Goal: Task Accomplishment & Management: Manage account settings

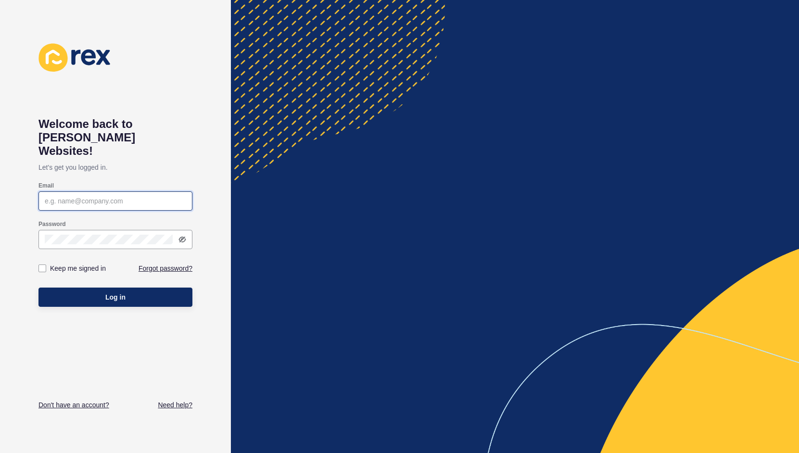
click at [110, 196] on input "Email" at bounding box center [115, 201] width 141 height 10
click at [123, 196] on input "Email" at bounding box center [115, 201] width 141 height 10
type input "sylvina.rys@iadinternational.com"
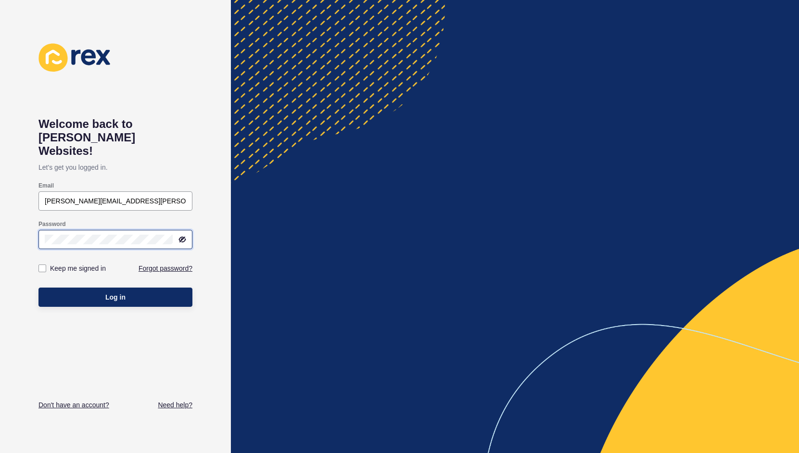
click at [38, 288] on button "Log in" at bounding box center [115, 297] width 154 height 19
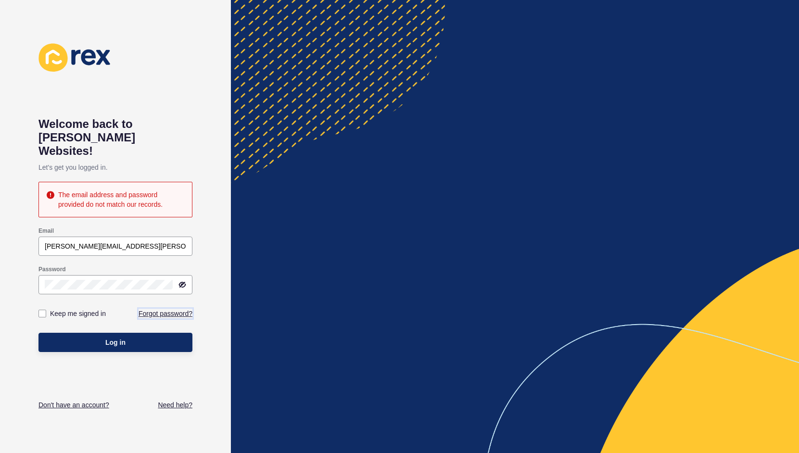
click at [174, 309] on link "Forgot password?" at bounding box center [166, 314] width 54 height 10
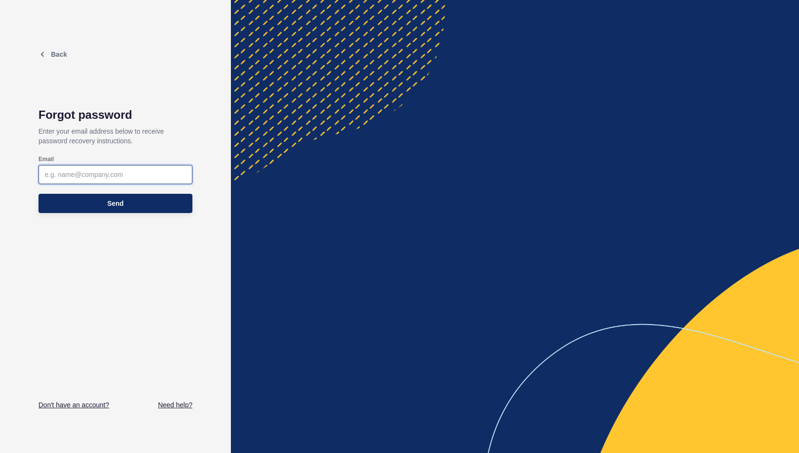
click at [126, 178] on input "Email" at bounding box center [115, 175] width 141 height 10
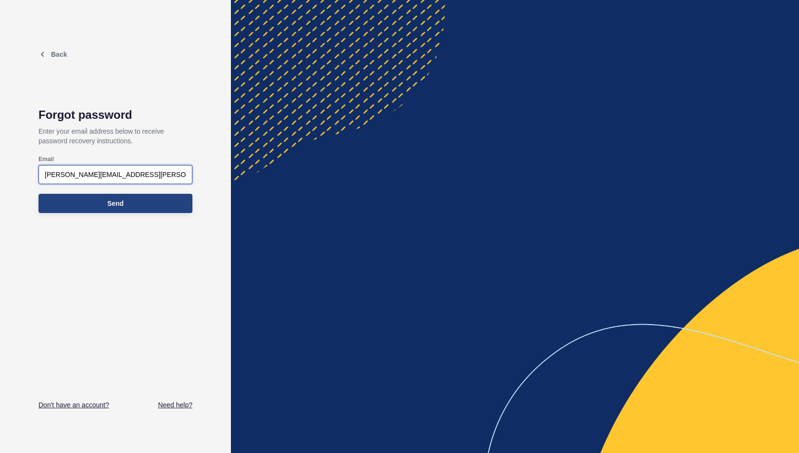
type input "sylvina.rys@iadinternational.com"
click at [127, 209] on button "Send" at bounding box center [115, 203] width 154 height 19
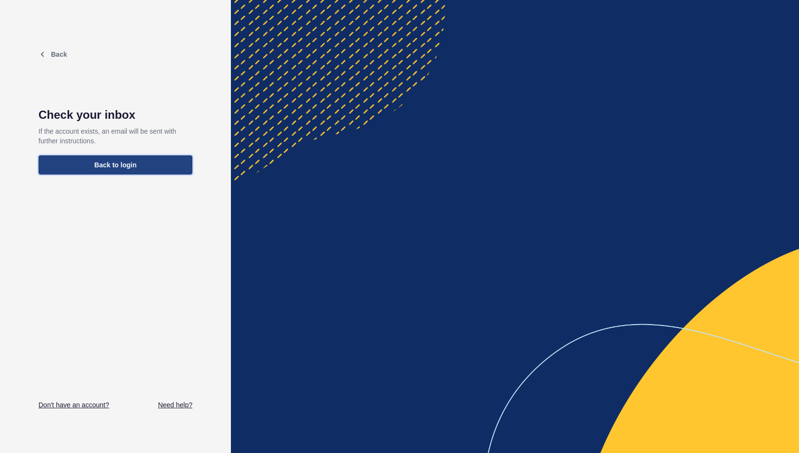
click at [126, 169] on span "Back to login" at bounding box center [115, 165] width 42 height 10
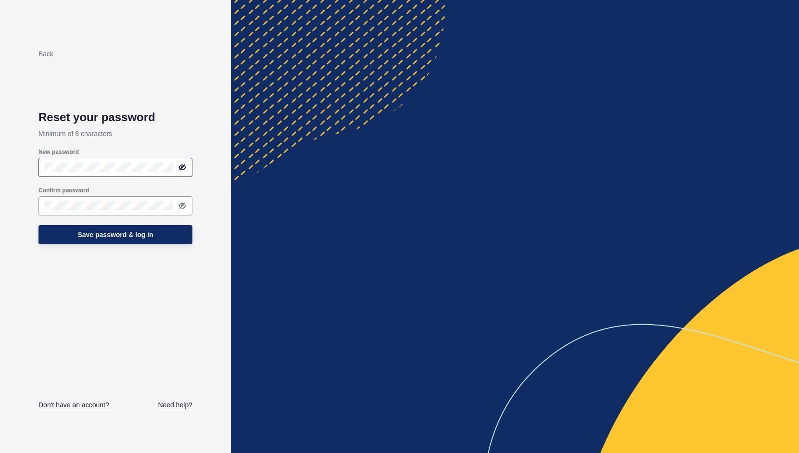
click at [182, 165] on icon at bounding box center [182, 168] width 8 height 8
click at [107, 240] on button "Save password & log in" at bounding box center [115, 234] width 154 height 19
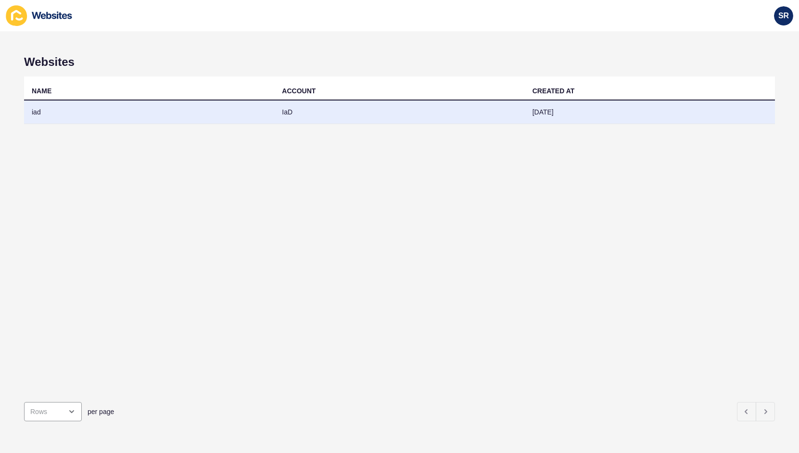
click at [114, 116] on td "iad" at bounding box center [149, 113] width 250 height 24
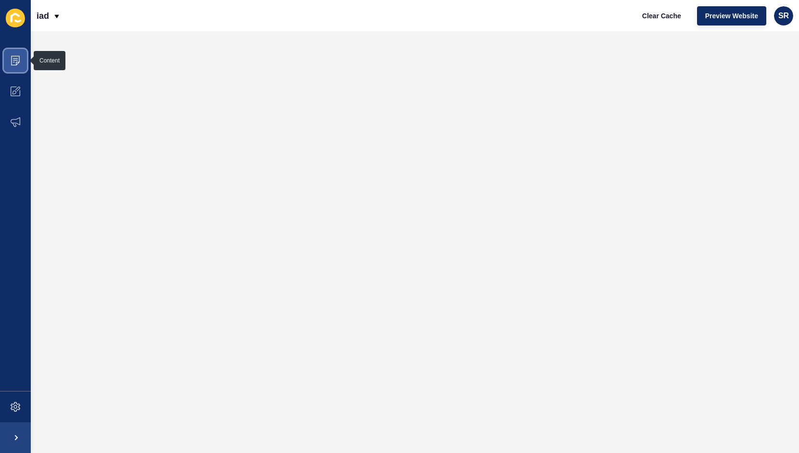
click at [20, 58] on span at bounding box center [15, 60] width 31 height 31
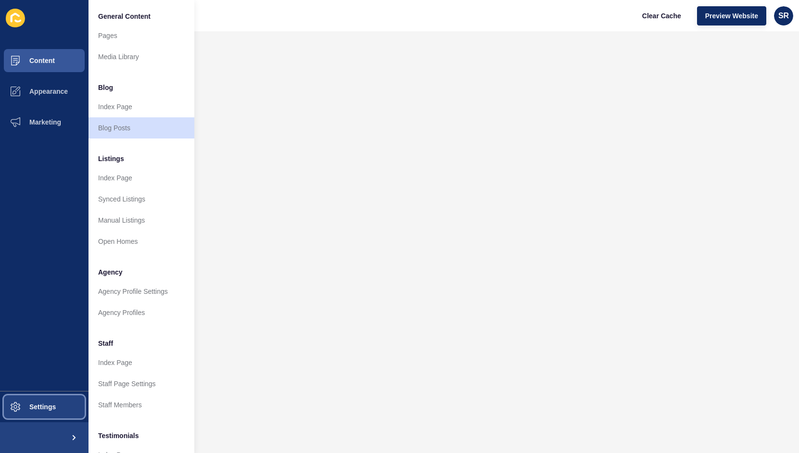
click at [58, 402] on button "Settings" at bounding box center [44, 407] width 89 height 31
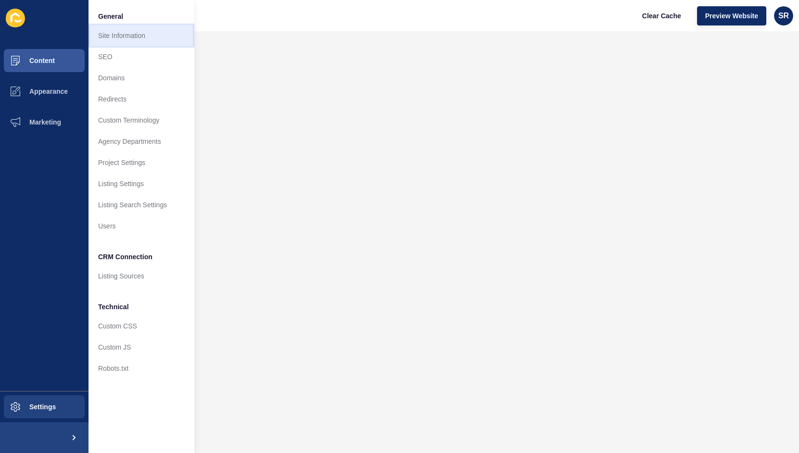
click at [138, 39] on link "Site Information" at bounding box center [142, 35] width 106 height 21
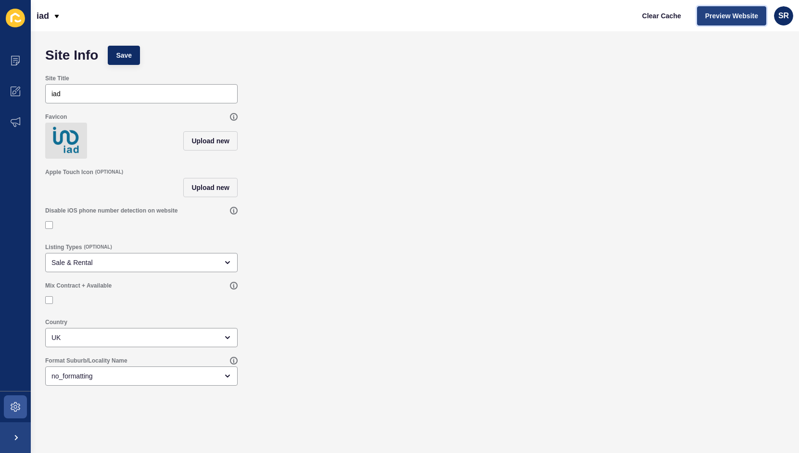
click at [739, 17] on span "Preview Website" at bounding box center [731, 16] width 53 height 10
click at [14, 405] on icon at bounding box center [16, 407] width 10 height 10
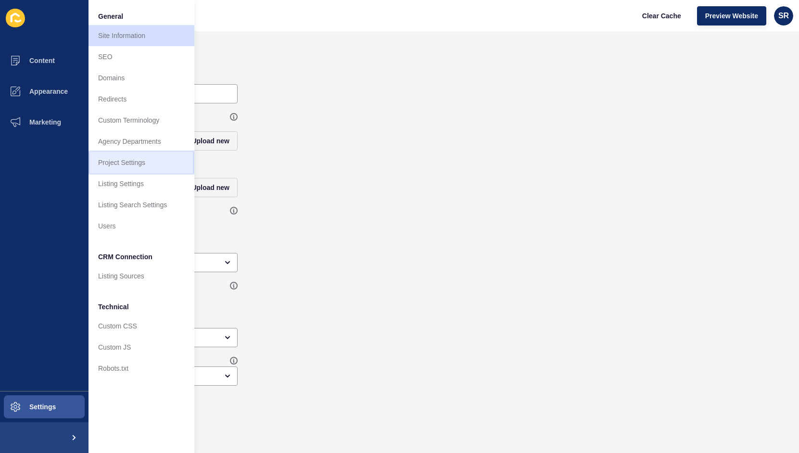
click at [160, 162] on link "Project Settings" at bounding box center [142, 162] width 106 height 21
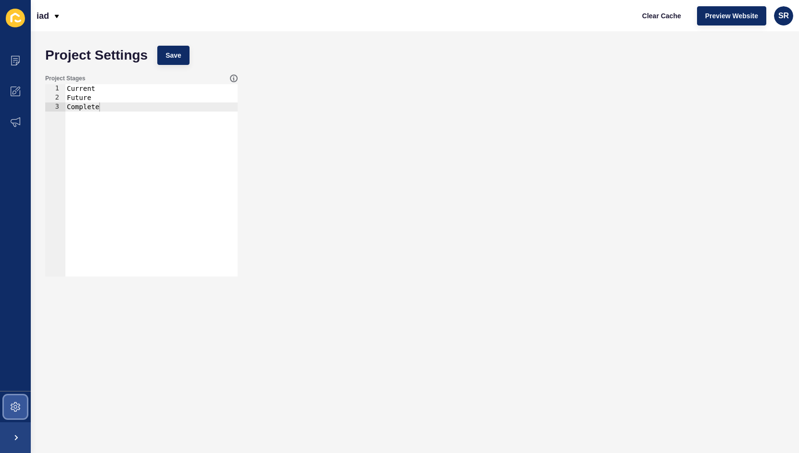
click at [19, 410] on icon at bounding box center [16, 407] width 10 height 10
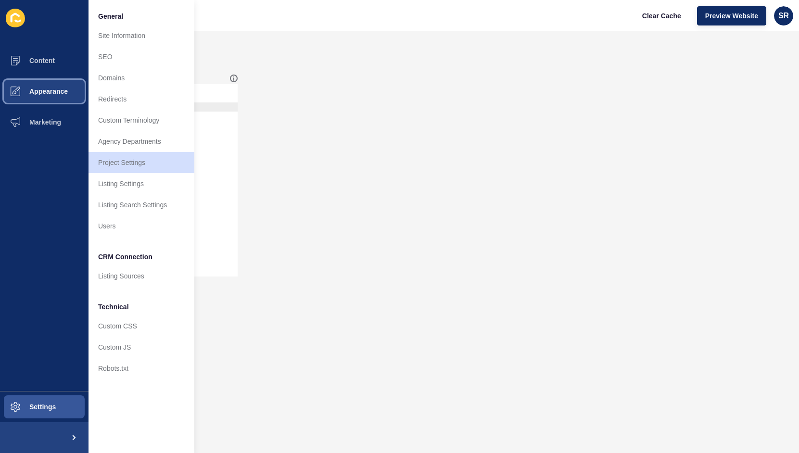
click at [56, 91] on span "Appearance" at bounding box center [33, 92] width 69 height 8
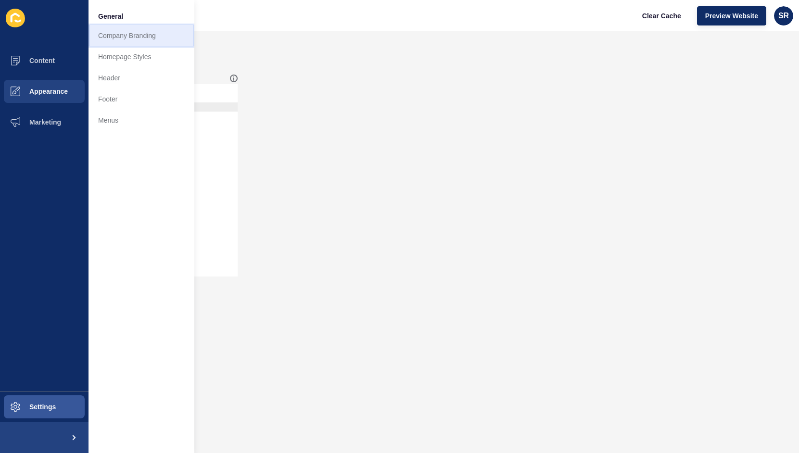
click at [155, 35] on link "Company Branding" at bounding box center [142, 35] width 106 height 21
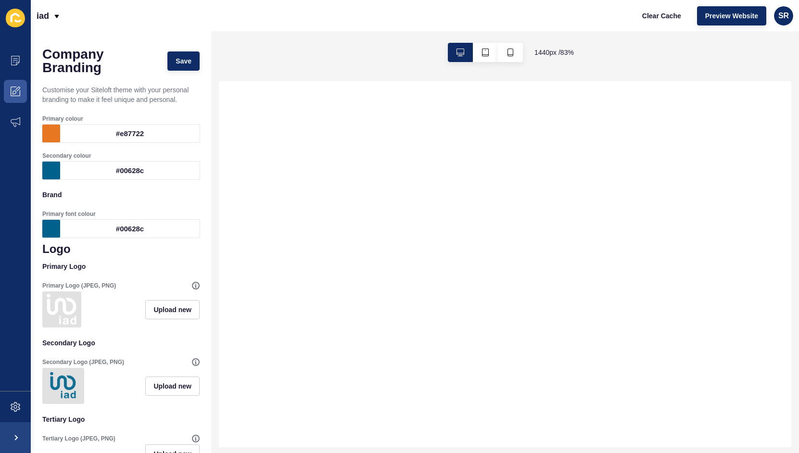
select select
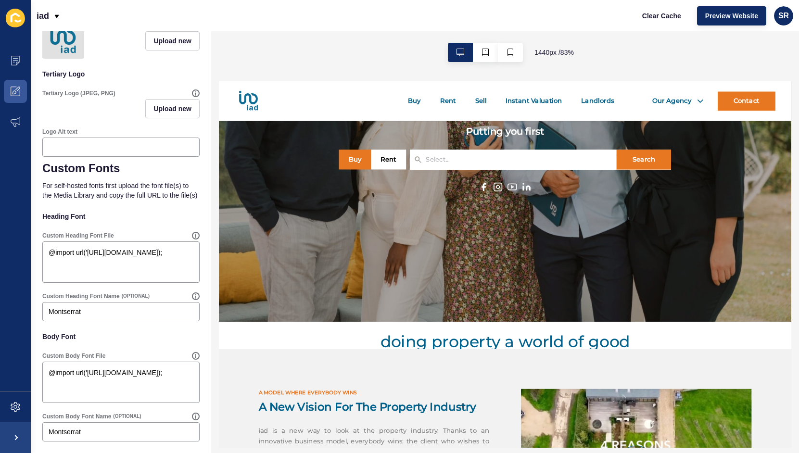
scroll to position [350, 0]
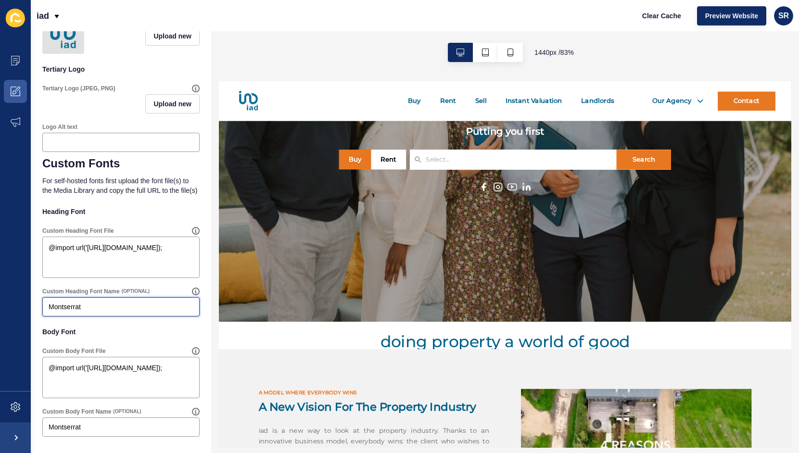
drag, startPoint x: 119, startPoint y: 306, endPoint x: 33, endPoint y: 304, distance: 86.1
click at [33, 304] on div "Company Branding Save Customise your Siteloft theme with your personal branding…" at bounding box center [121, 67] width 180 height 772
type input "Montserrat"
